Goal: Information Seeking & Learning: Understand process/instructions

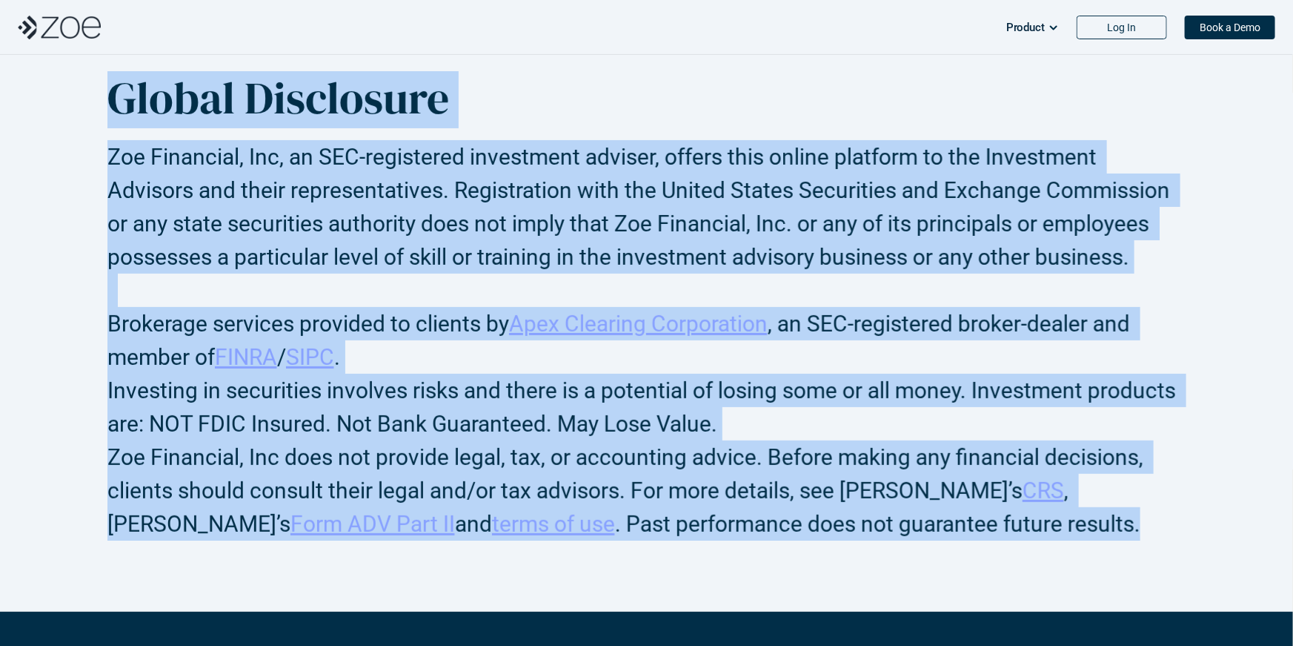
click at [70, 110] on div "Global Disclosure Zoe Financial, Inc, an SEC-registered investment adviser, off…" at bounding box center [647, 305] width 1234 height 469
click at [249, 228] on h2 "Zoe Financial, Inc, an SEC-registered investment adviser, offers this online pl…" at bounding box center [646, 223] width 1079 height 167
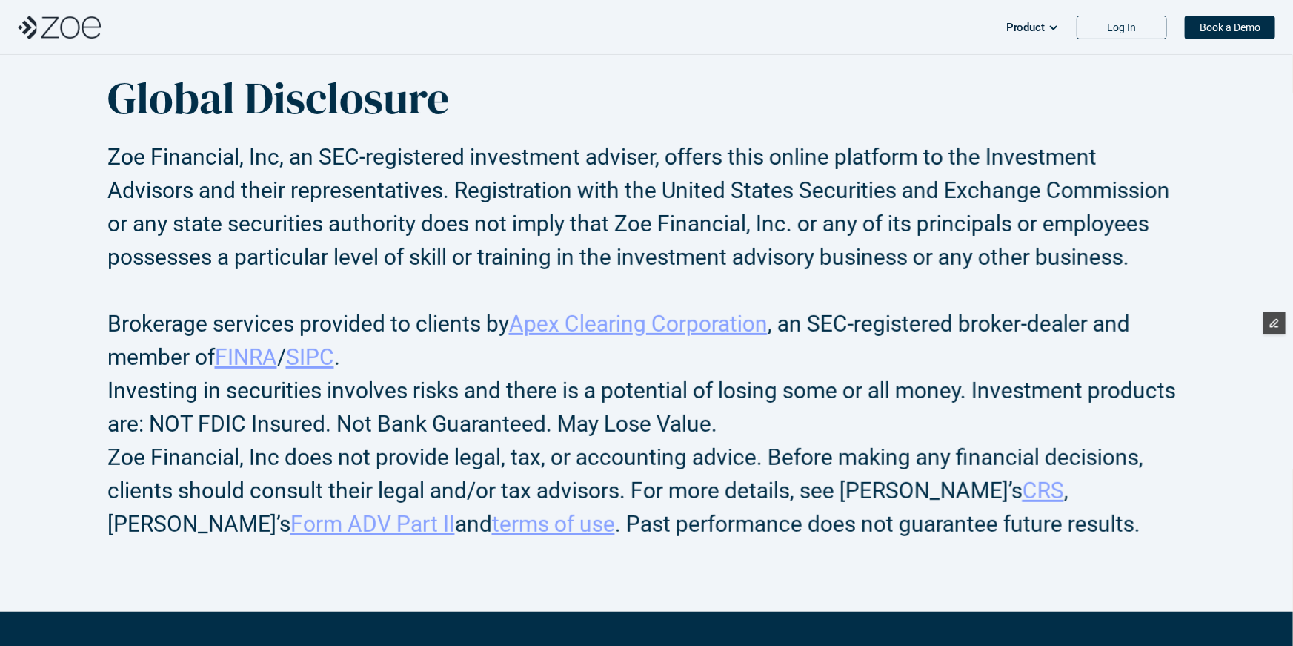
click at [460, 347] on h2 "Brokerage services provided to clients by Apex Clearing Corporation , an SEC-re…" at bounding box center [646, 340] width 1079 height 67
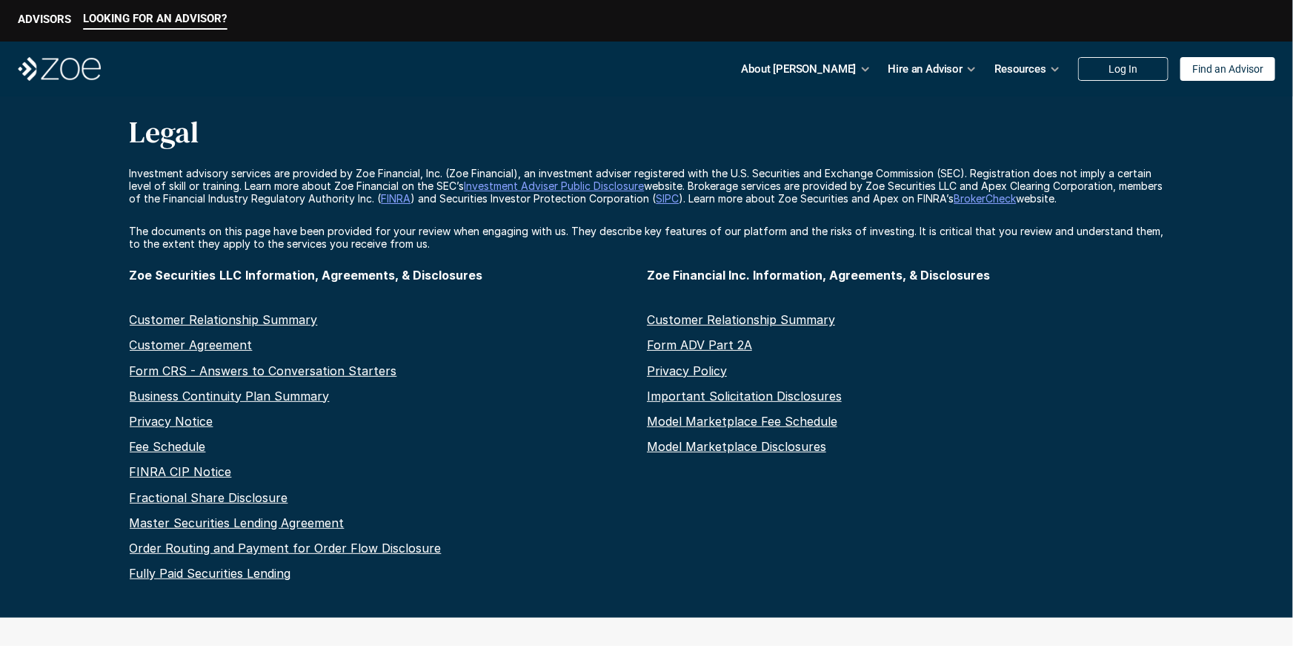
click at [424, 238] on p "The documents on this page have been provided for your review when engaging wit…" at bounding box center [647, 237] width 1035 height 25
click at [428, 243] on p "The documents on this page have been provided for your review when engaging wit…" at bounding box center [647, 237] width 1035 height 25
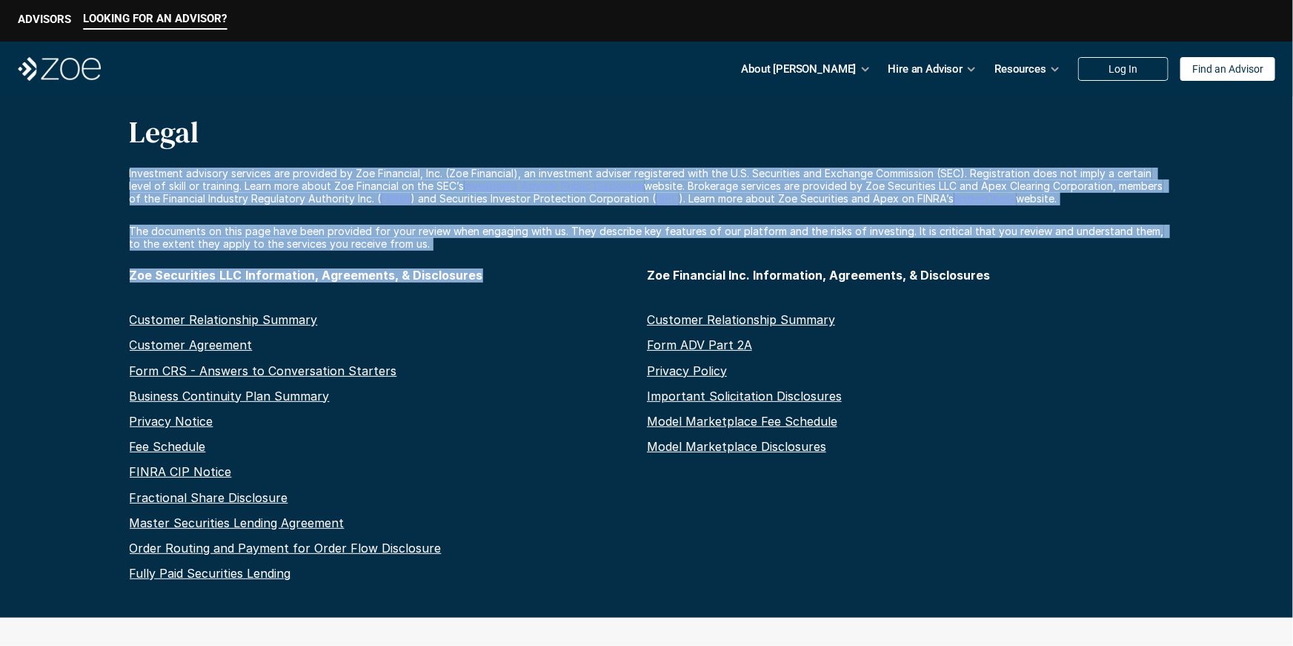
drag, startPoint x: 478, startPoint y: 273, endPoint x: 89, endPoint y: 161, distance: 404.9
click at [89, 161] on div "LOOKING FOR AN ADVISOR? ADVISORS About [PERSON_NAME] Hire an Advisor Resources …" at bounding box center [646, 308] width 1293 height 617
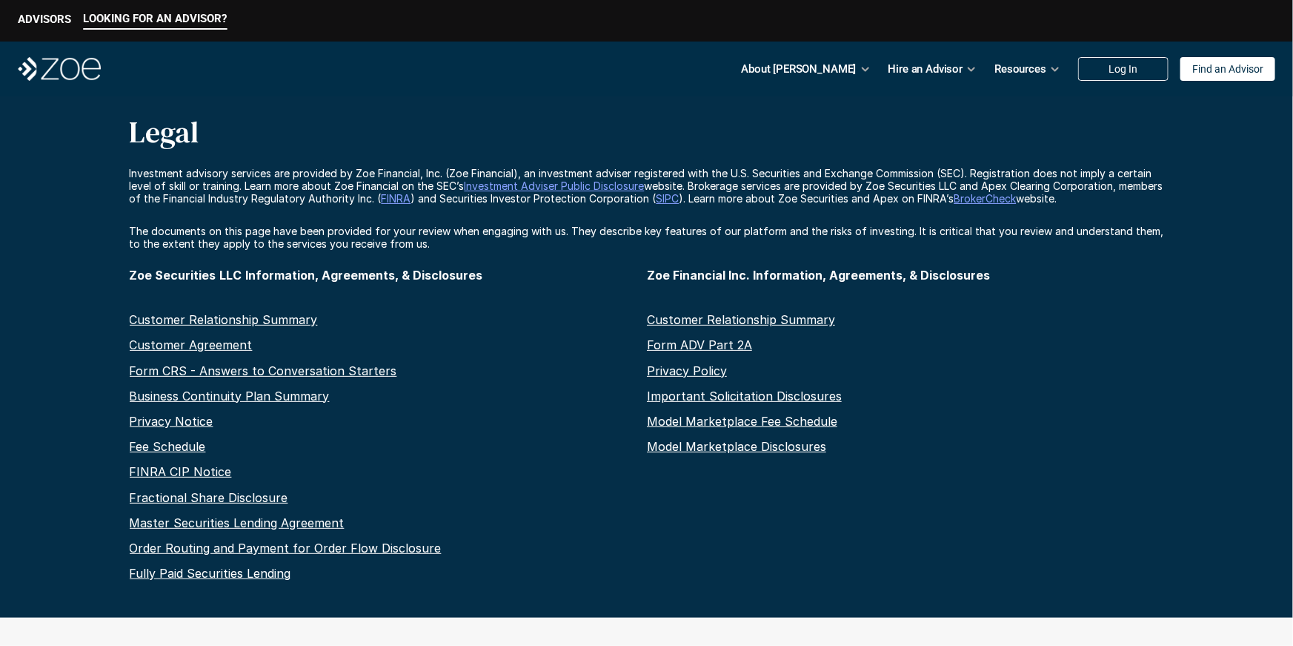
click at [249, 183] on p "Investment advisory services are provided by Zoe Financial, Inc. (Zoe Financial…" at bounding box center [647, 186] width 1035 height 37
click at [434, 245] on p "The documents on this page have been provided for your review when engaging wit…" at bounding box center [647, 237] width 1035 height 25
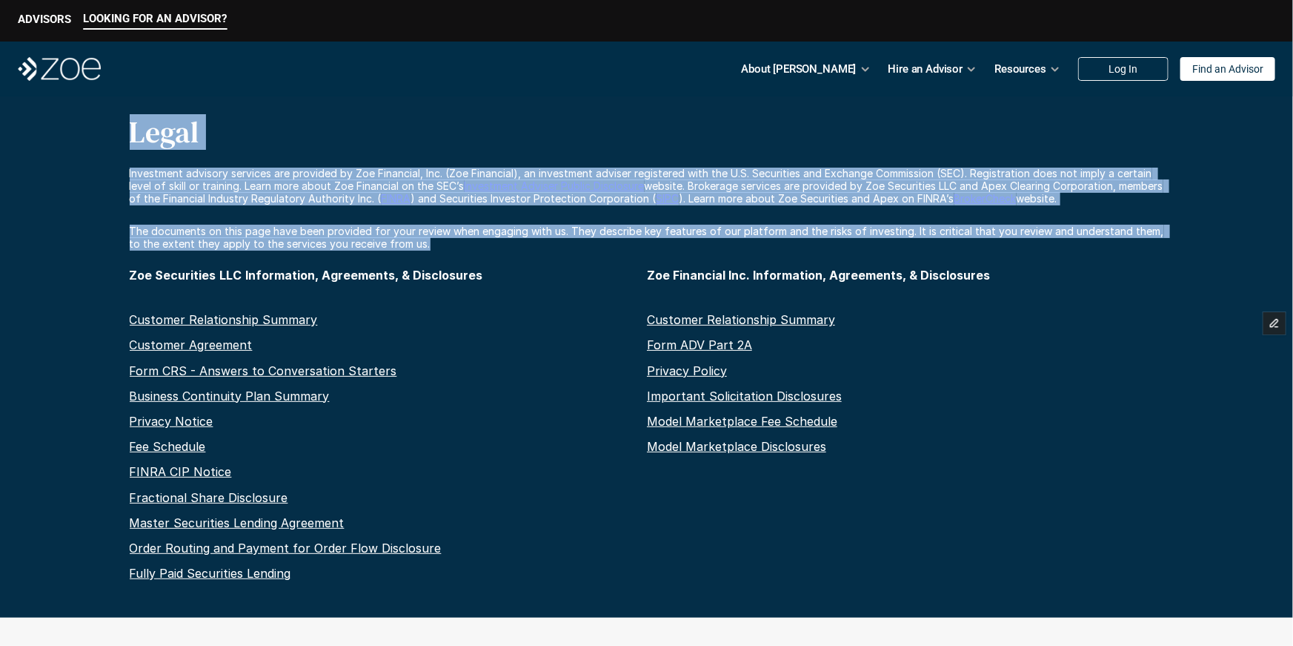
drag, startPoint x: 430, startPoint y: 244, endPoint x: 135, endPoint y: 134, distance: 314.7
click at [135, 134] on div "LOOKING FOR AN ADVISOR? ADVISORS About [PERSON_NAME] Hire an Advisor Resources …" at bounding box center [646, 308] width 1293 height 617
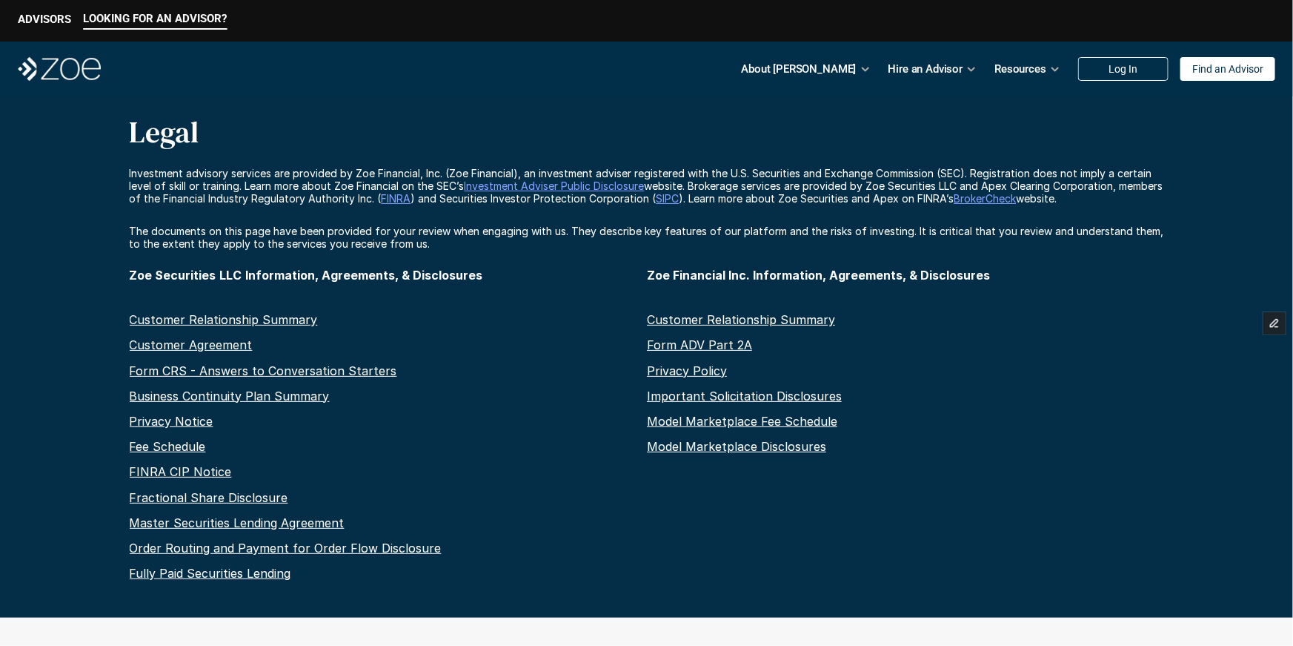
click at [547, 228] on p "The documents on this page have been provided for your review when engaging wit…" at bounding box center [647, 237] width 1035 height 25
click at [460, 242] on p "The documents on this page have been provided for your review when engaging wit…" at bounding box center [647, 237] width 1035 height 25
